Goal: Navigation & Orientation: Go to known website

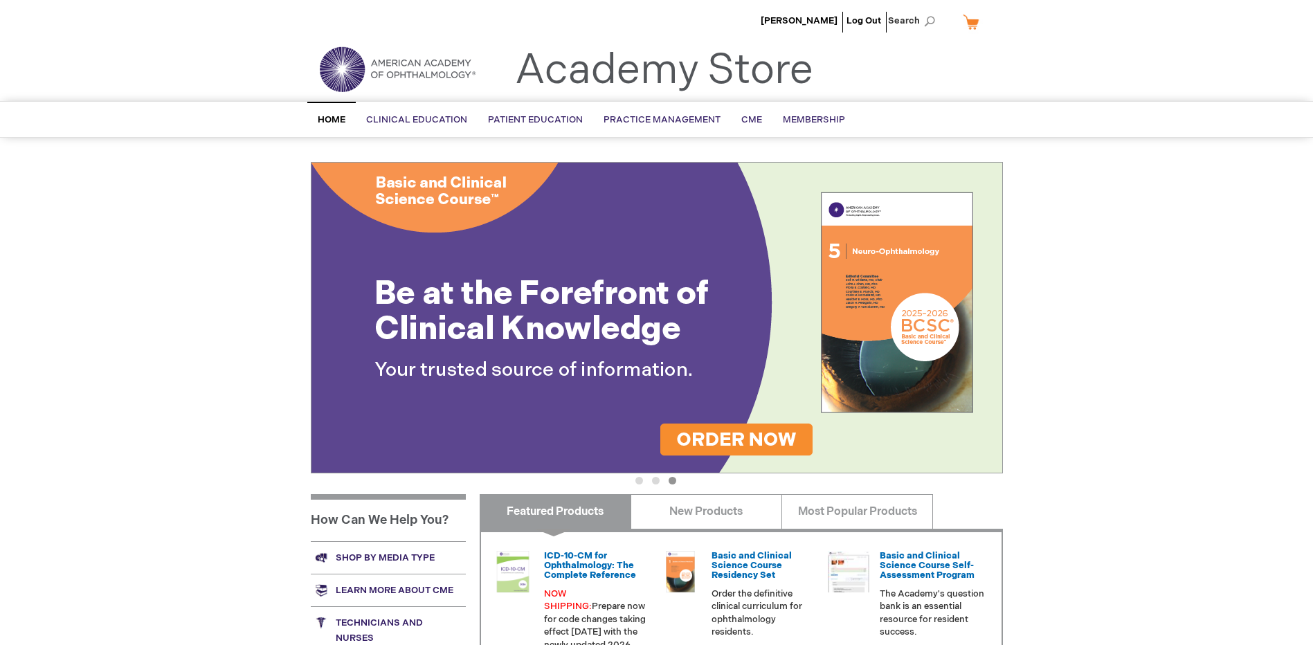
click at [323, 123] on span "Home" at bounding box center [332, 119] width 28 height 11
